Goal: Information Seeking & Learning: Learn about a topic

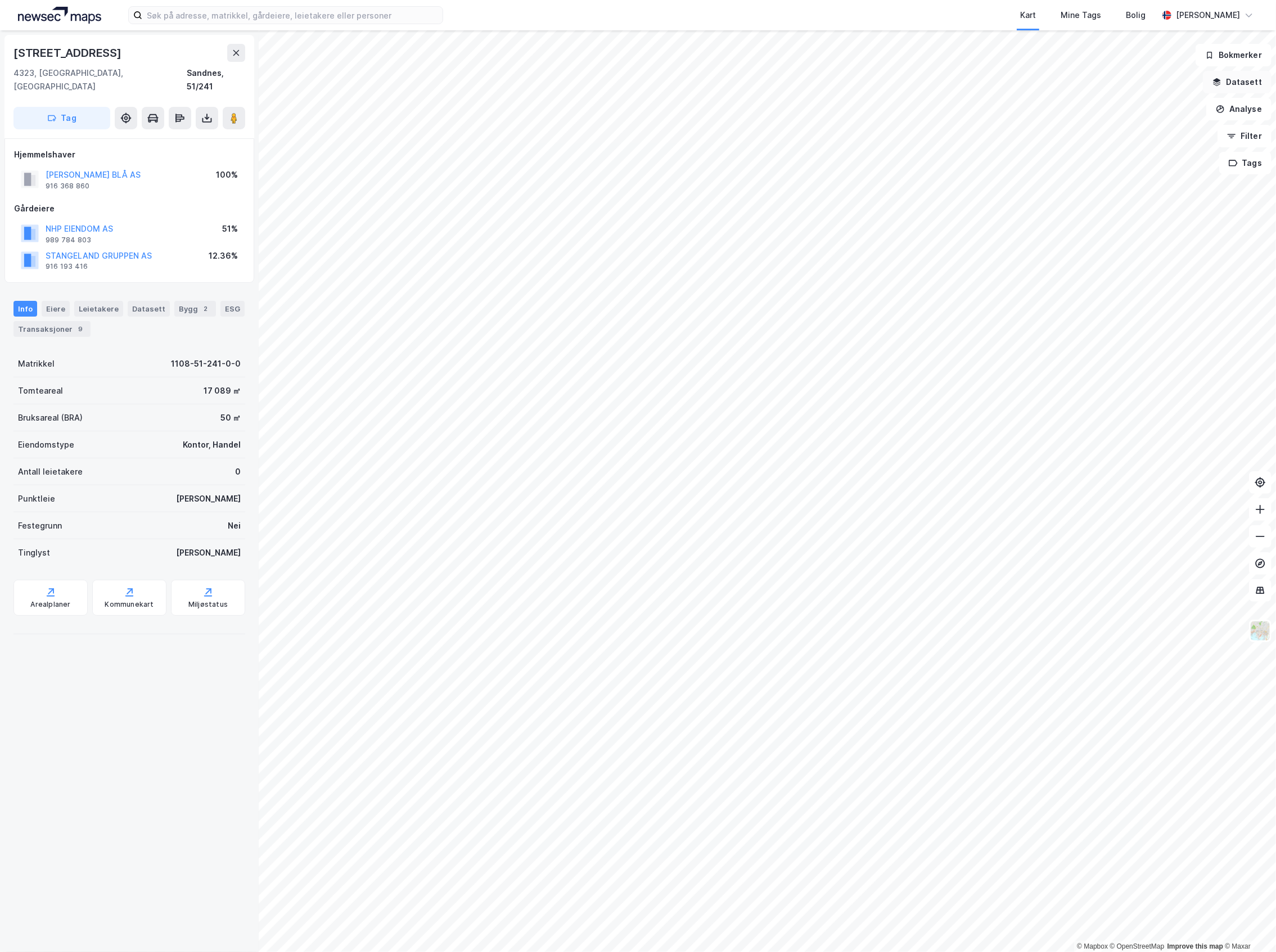
click at [1228, 76] on button "Datasett" at bounding box center [1237, 82] width 69 height 22
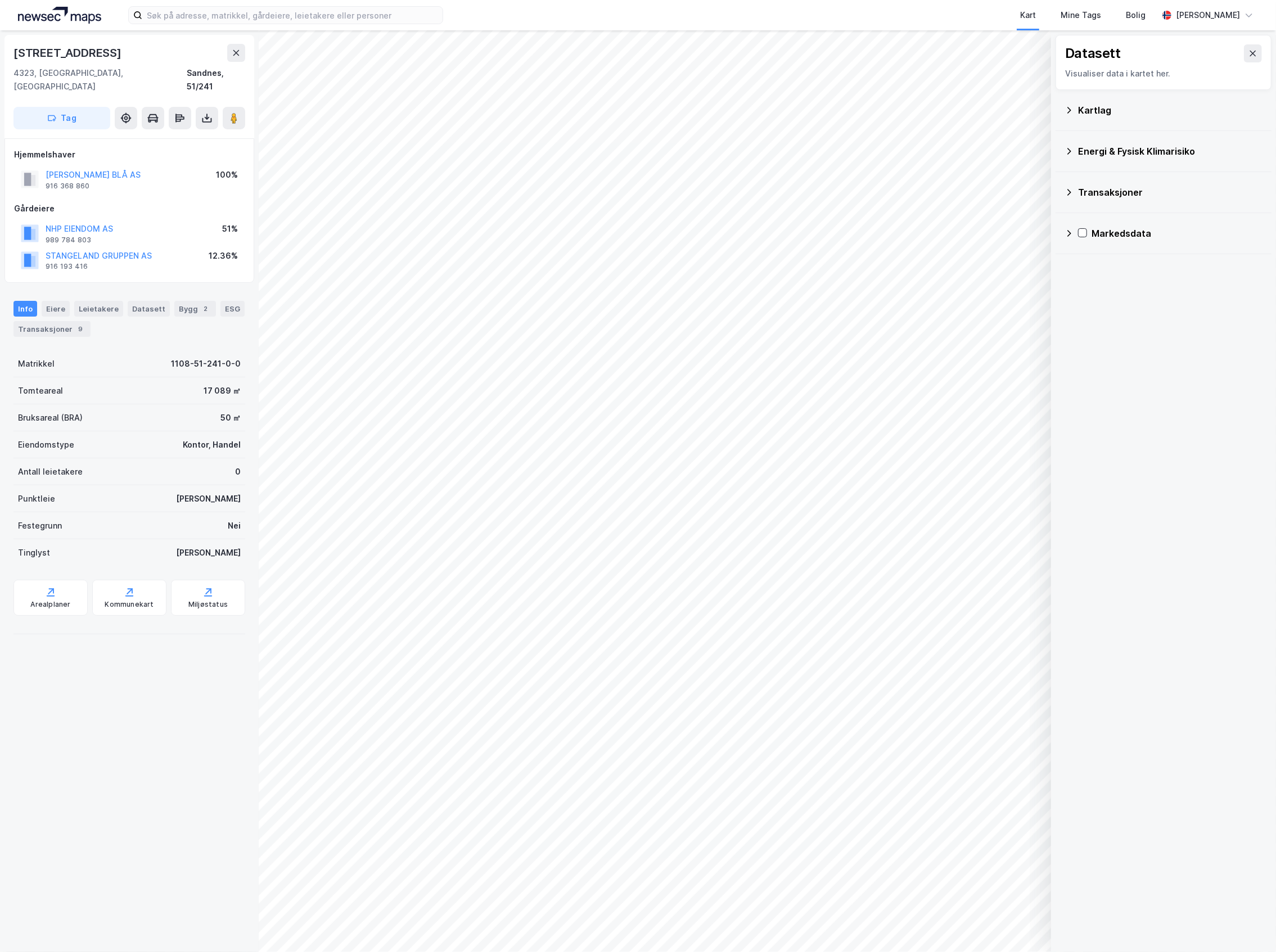
click at [1158, 116] on div "Kartlag" at bounding box center [1170, 110] width 184 height 14
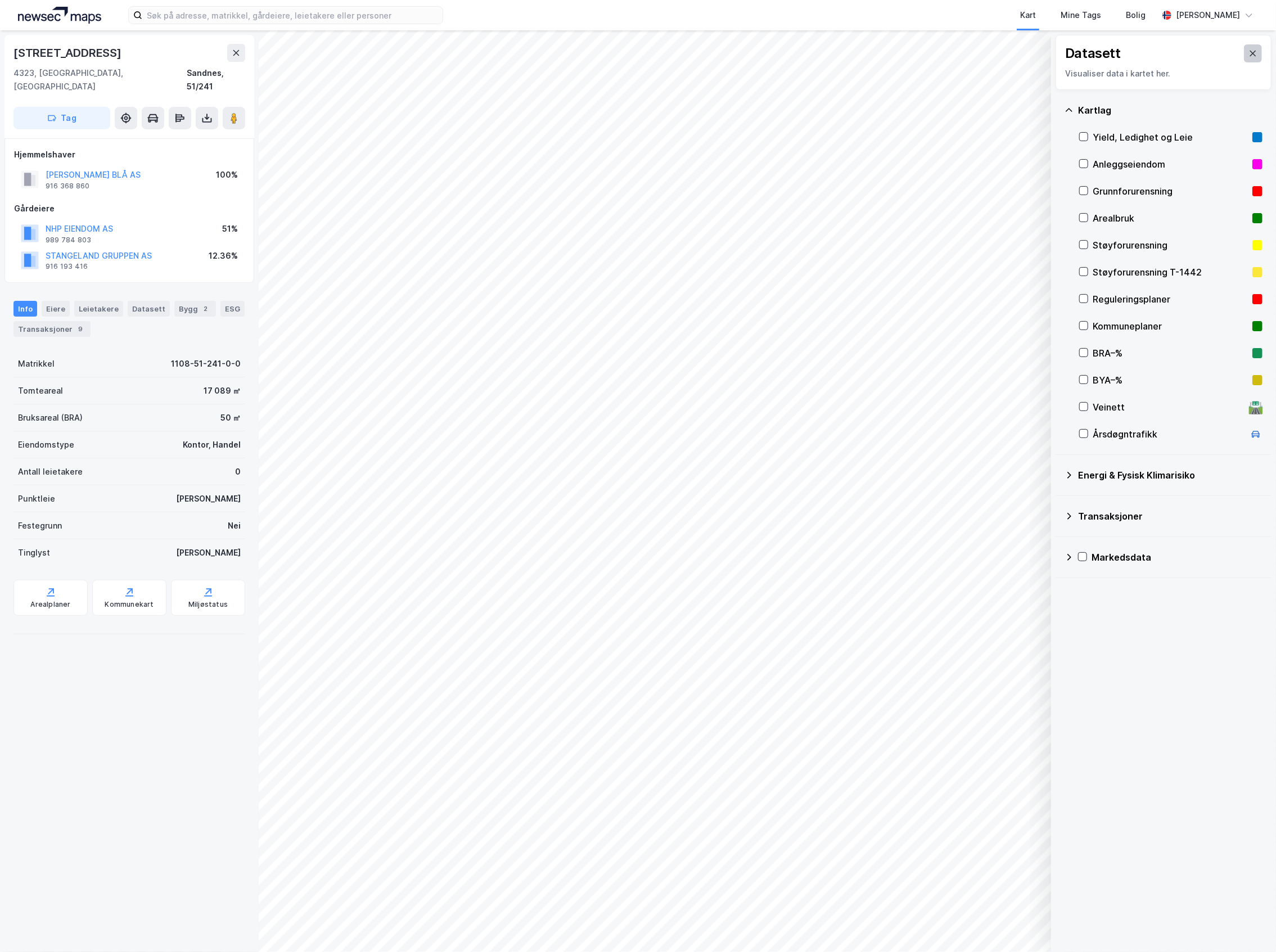
click at [1249, 50] on icon at bounding box center [1253, 53] width 9 height 9
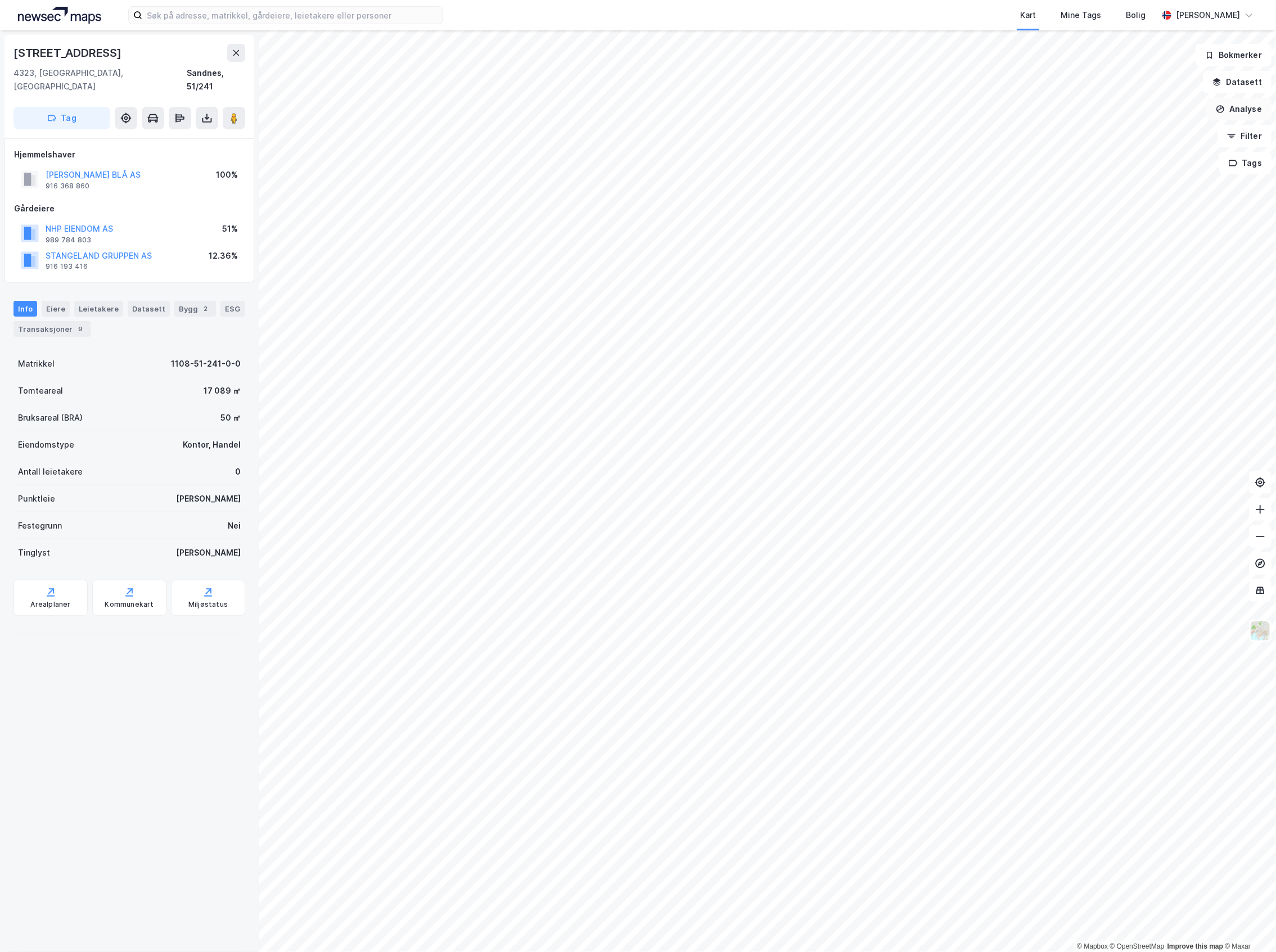
click at [1231, 115] on button "Analyse" at bounding box center [1239, 109] width 65 height 22
click at [1139, 130] on div "Tegn område" at bounding box center [1141, 133] width 98 height 9
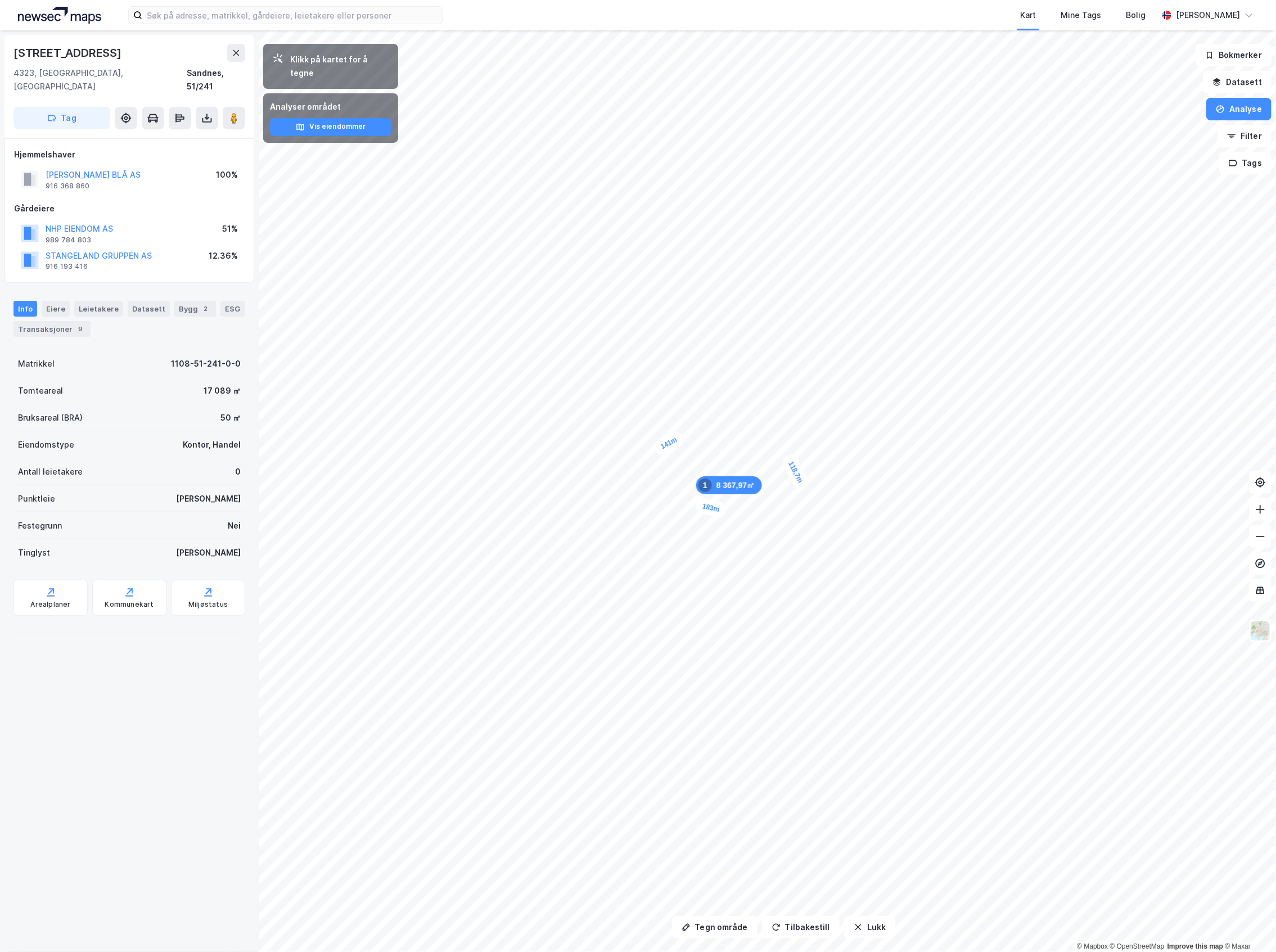
drag, startPoint x: 741, startPoint y: 491, endPoint x: 747, endPoint y: 484, distance: 9.2
click at [878, 929] on button "Lukk" at bounding box center [870, 927] width 51 height 22
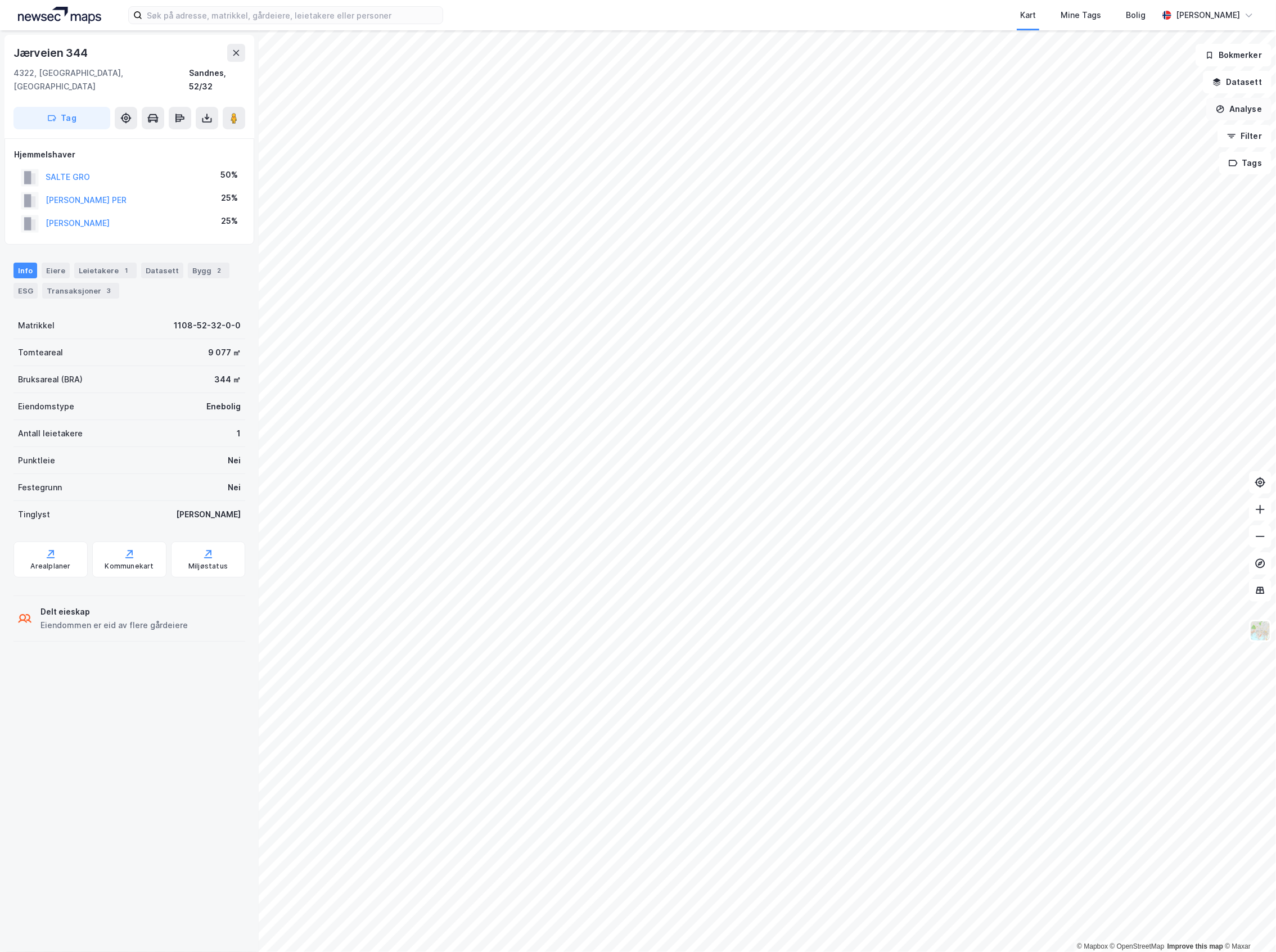
click at [1252, 109] on button "Analyse" at bounding box center [1239, 109] width 65 height 22
click at [1125, 133] on div "Tegn område" at bounding box center [1141, 133] width 98 height 9
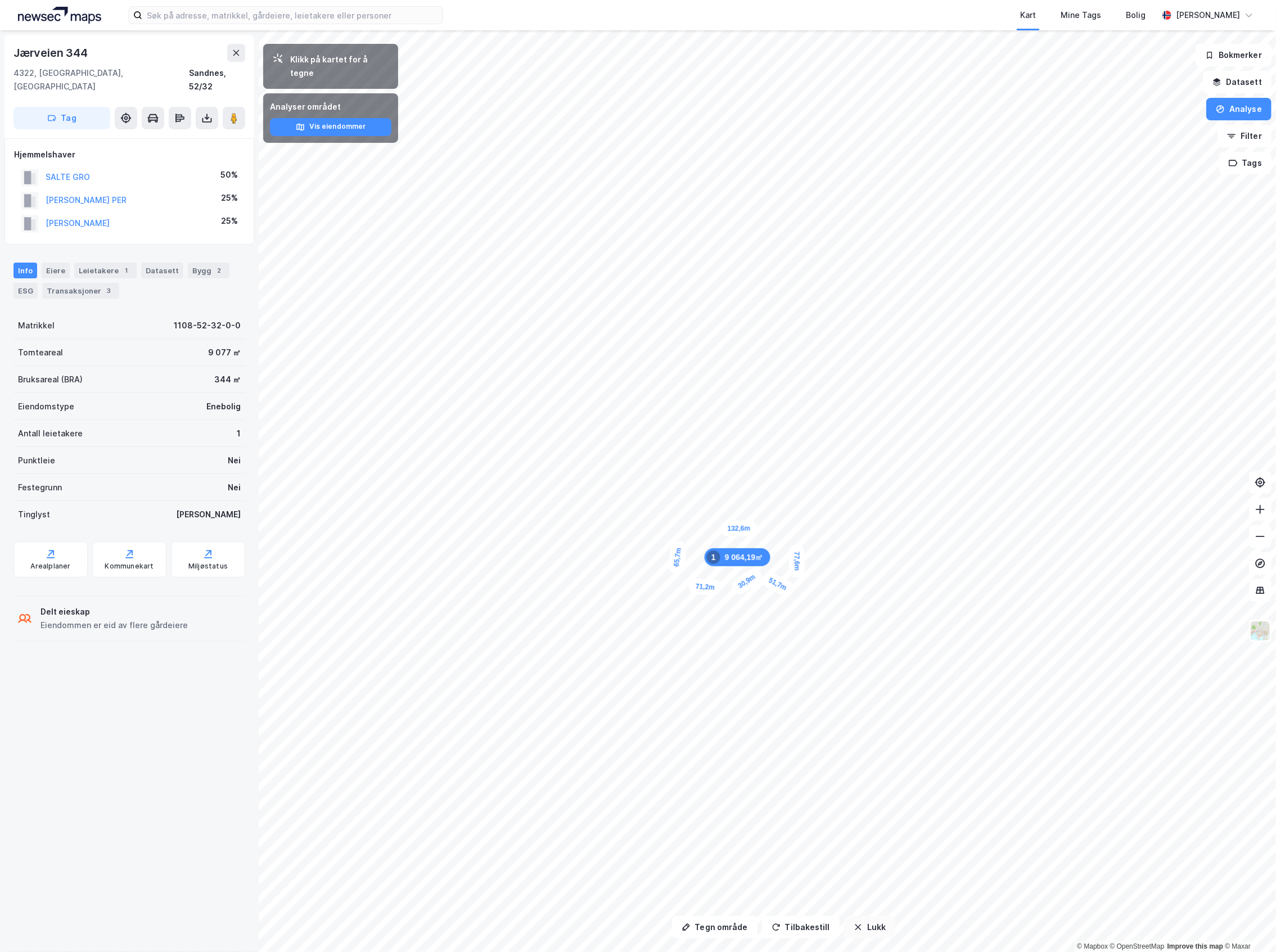
click at [883, 927] on button "Lukk" at bounding box center [870, 927] width 51 height 22
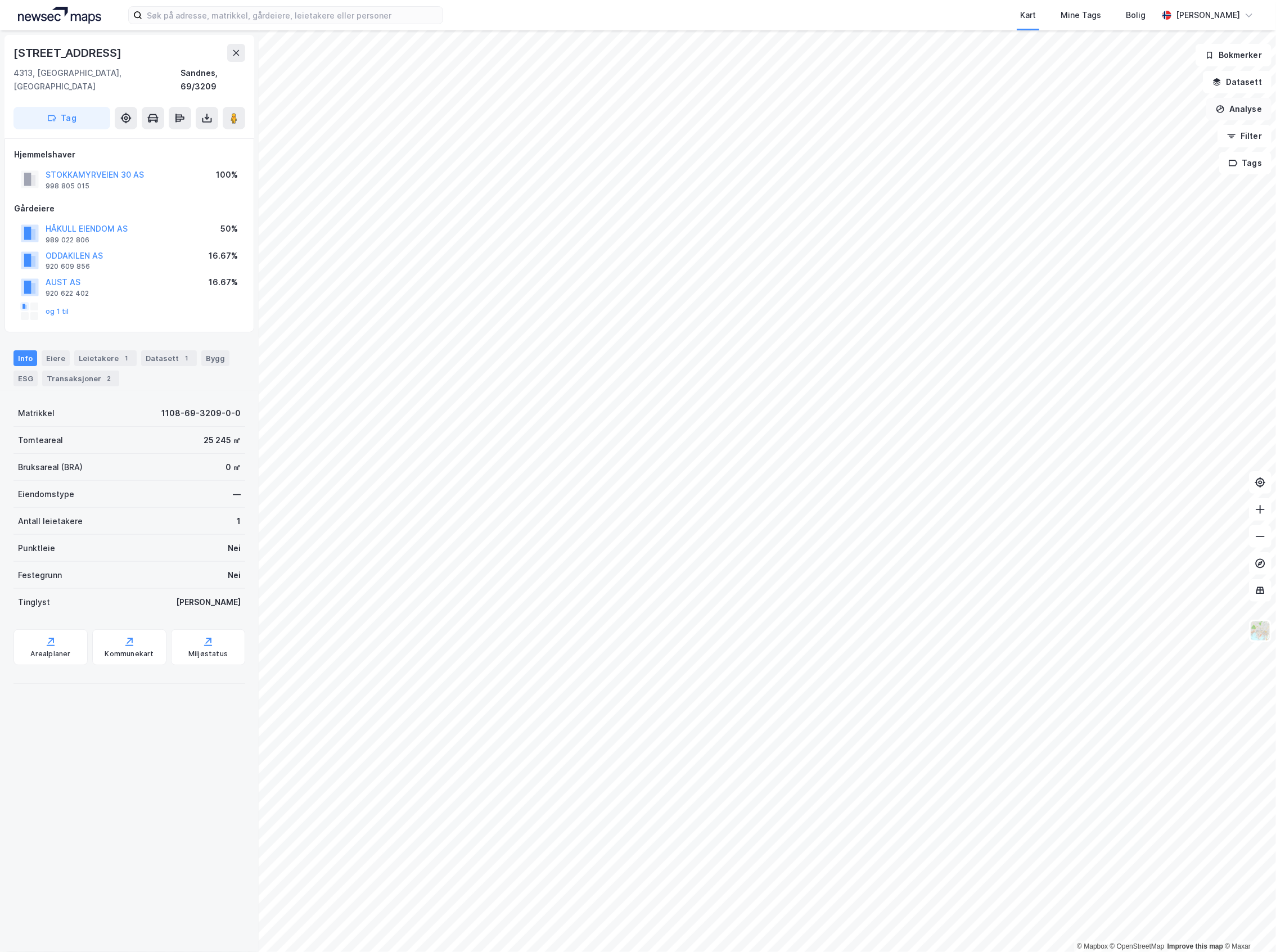
click at [1254, 108] on button "Analyse" at bounding box center [1239, 109] width 65 height 22
click at [1257, 99] on div "© Mapbox © OpenStreetMap Improve this map © Maxar [STREET_ADDRESS] Tag Hjemmels…" at bounding box center [638, 491] width 1276 height 922
click at [1257, 104] on button "Analyse" at bounding box center [1239, 109] width 65 height 22
click at [1249, 74] on button "Datasett" at bounding box center [1237, 82] width 69 height 22
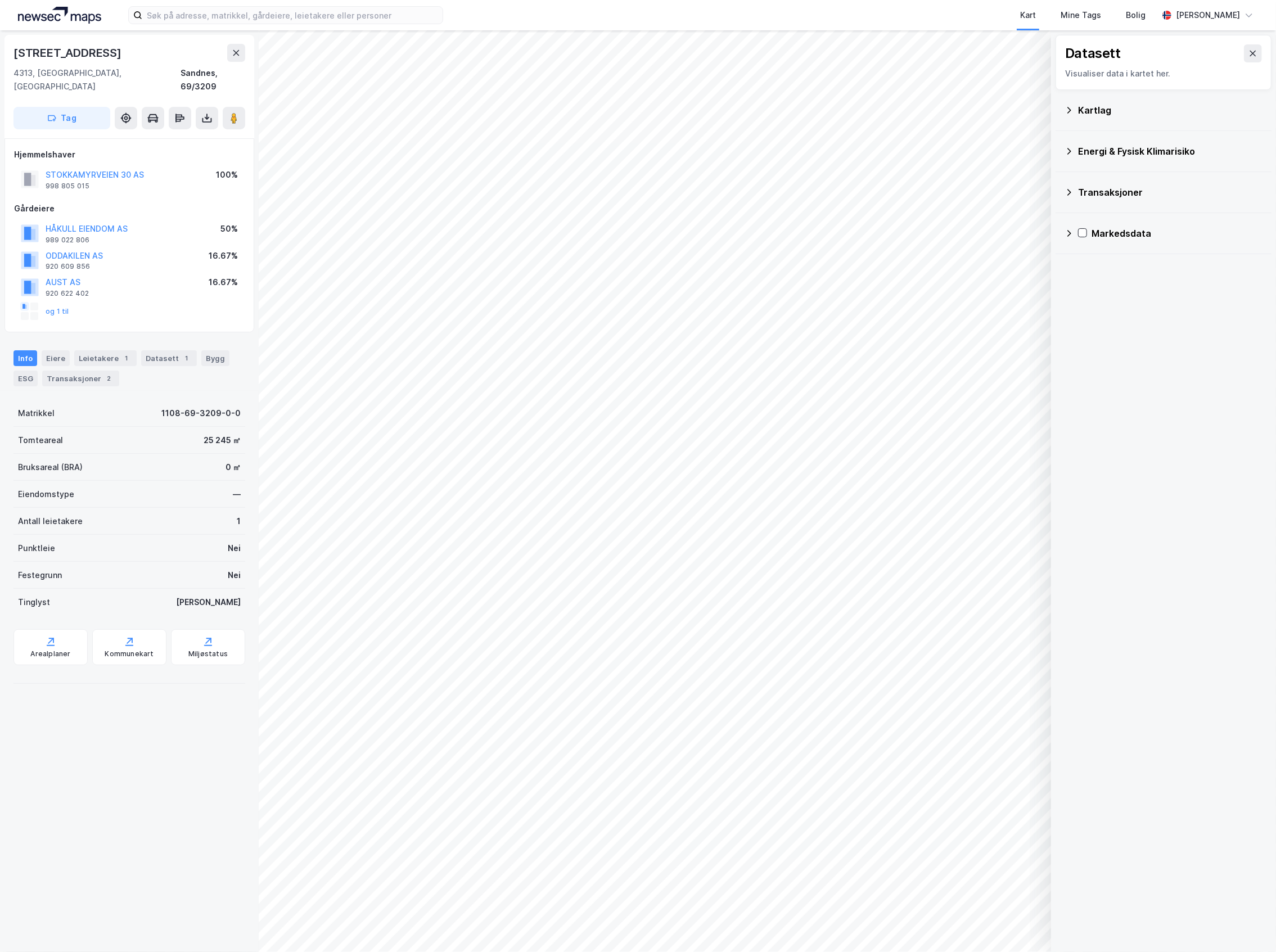
click at [1119, 119] on div "Kartlag" at bounding box center [1163, 110] width 198 height 27
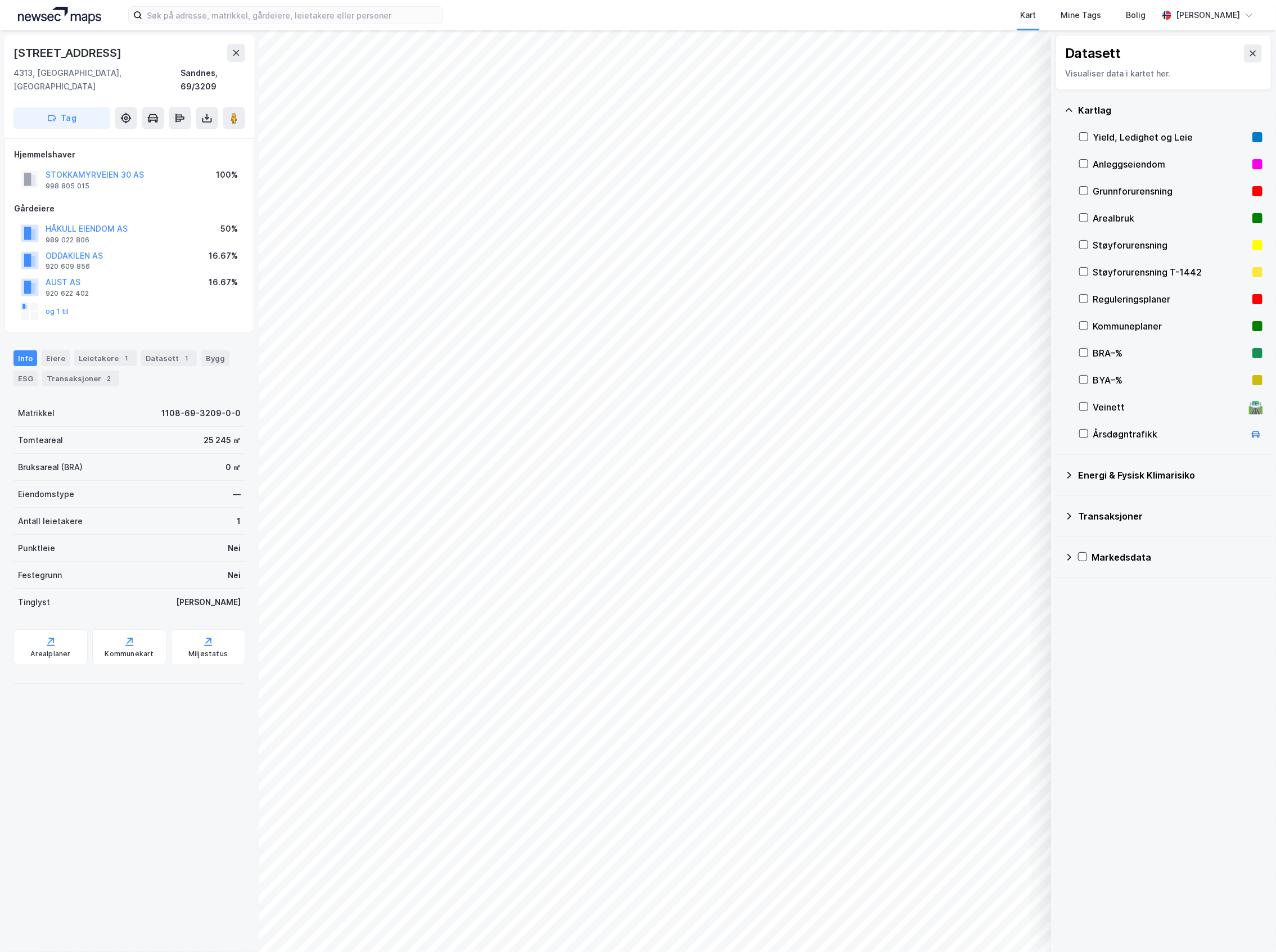
click at [1133, 295] on div "Reguleringsplaner" at bounding box center [1170, 299] width 155 height 14
click at [1109, 291] on div "Reguleringsplaner" at bounding box center [1171, 300] width 184 height 27
